Goal: Find specific page/section: Find specific page/section

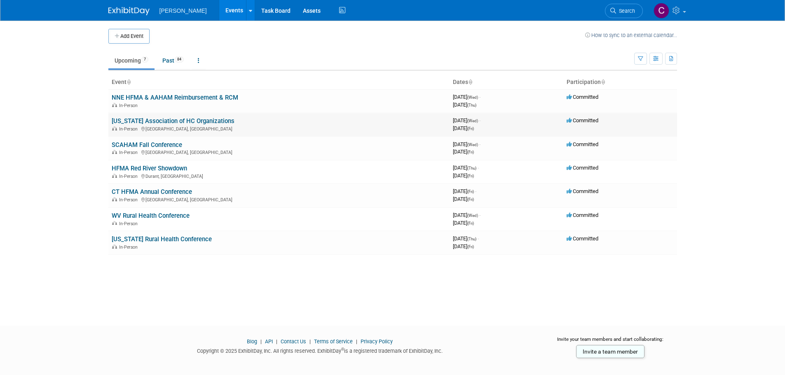
click at [130, 120] on link "[US_STATE] Association of HC Organizations" at bounding box center [173, 120] width 123 height 7
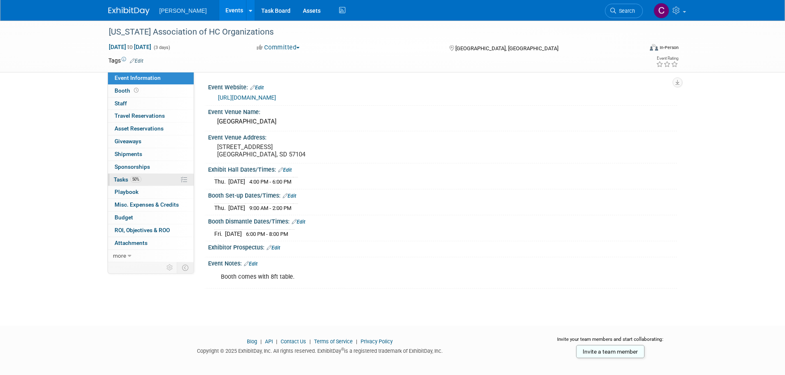
click at [124, 175] on link "50% Tasks 50%" at bounding box center [151, 180] width 86 height 12
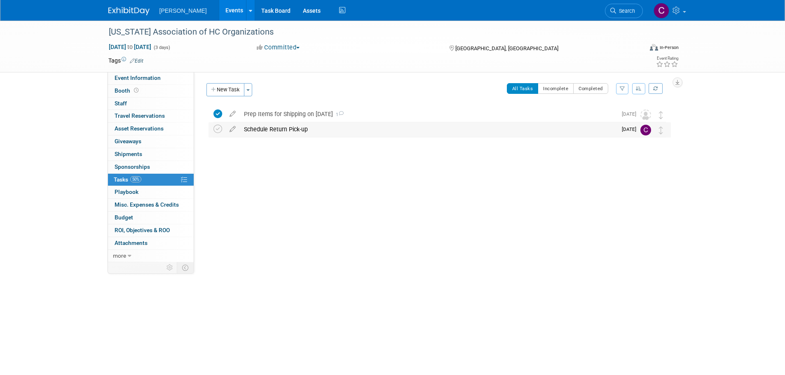
click at [287, 129] on div "Schedule Return Pick-up" at bounding box center [428, 129] width 377 height 14
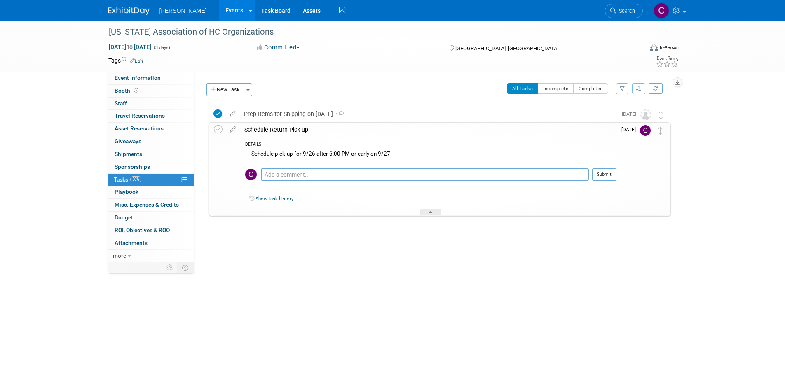
click at [219, 7] on link "Events" at bounding box center [234, 10] width 30 height 21
